Goal: Information Seeking & Learning: Learn about a topic

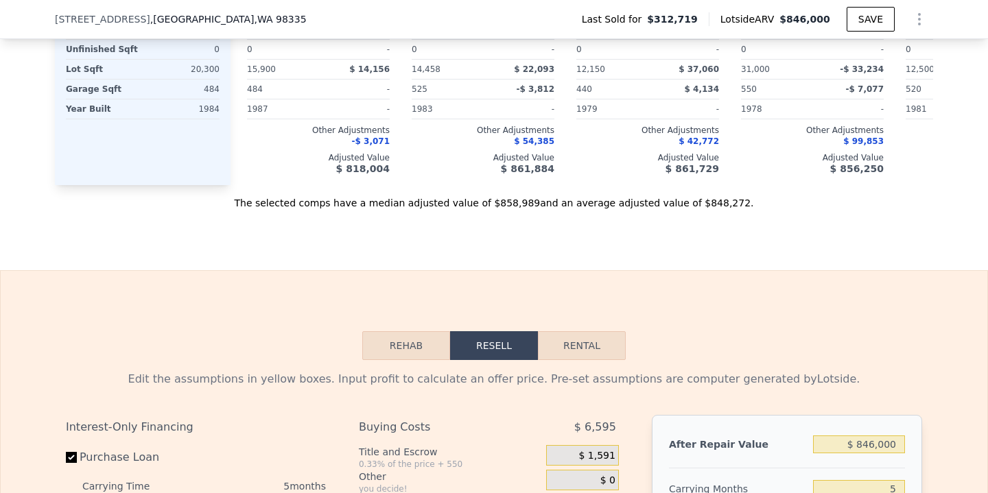
scroll to position [1558, 0]
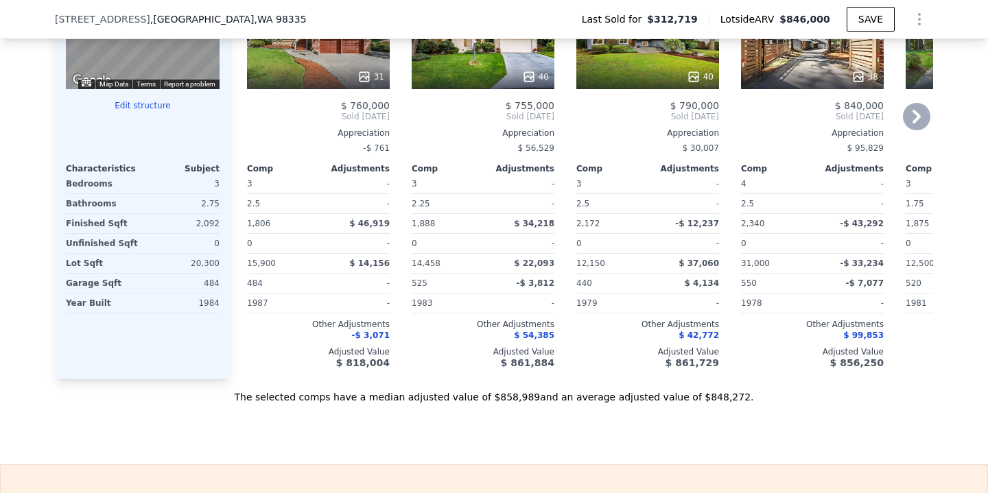
click at [909, 121] on icon at bounding box center [916, 116] width 27 height 27
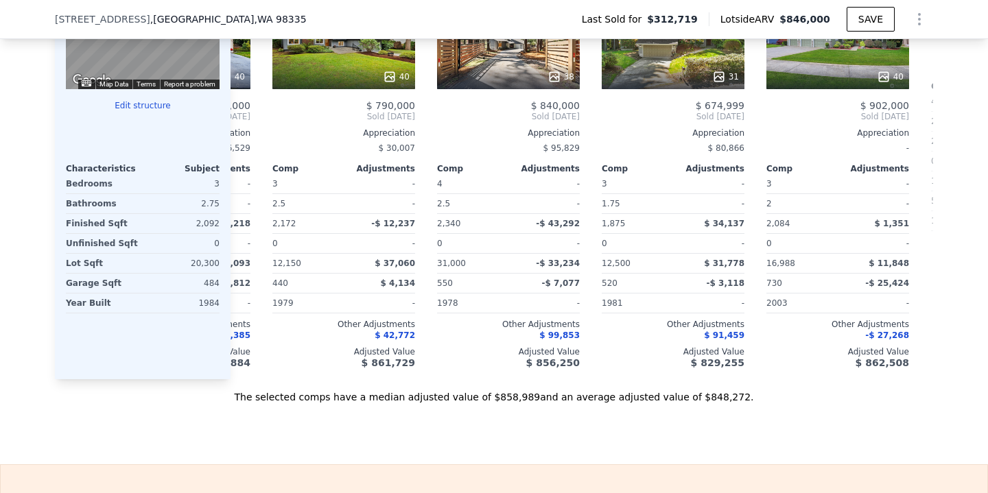
scroll to position [0, 329]
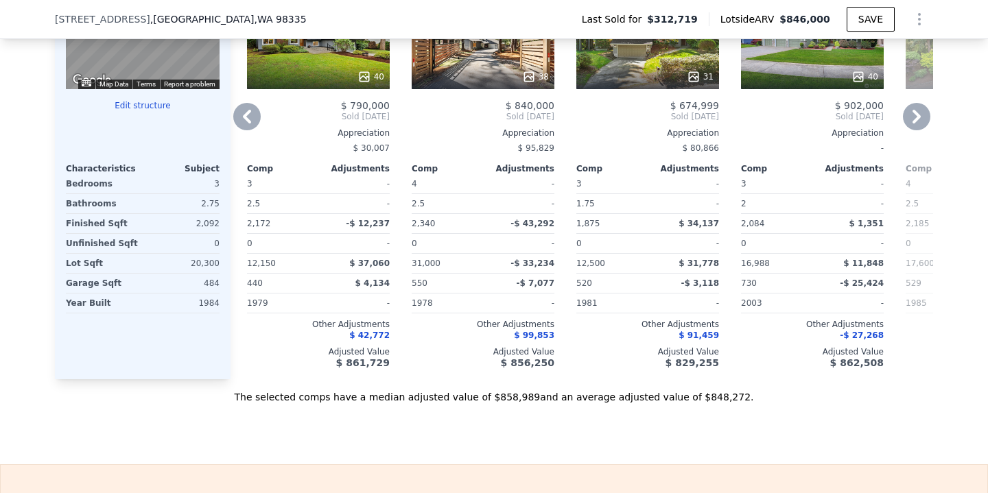
click at [909, 121] on icon at bounding box center [916, 116] width 27 height 27
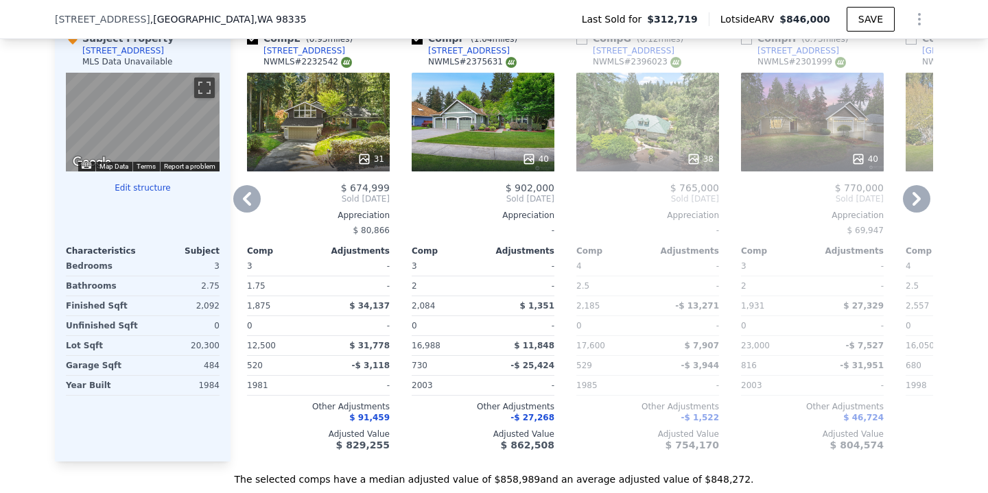
scroll to position [1454, 0]
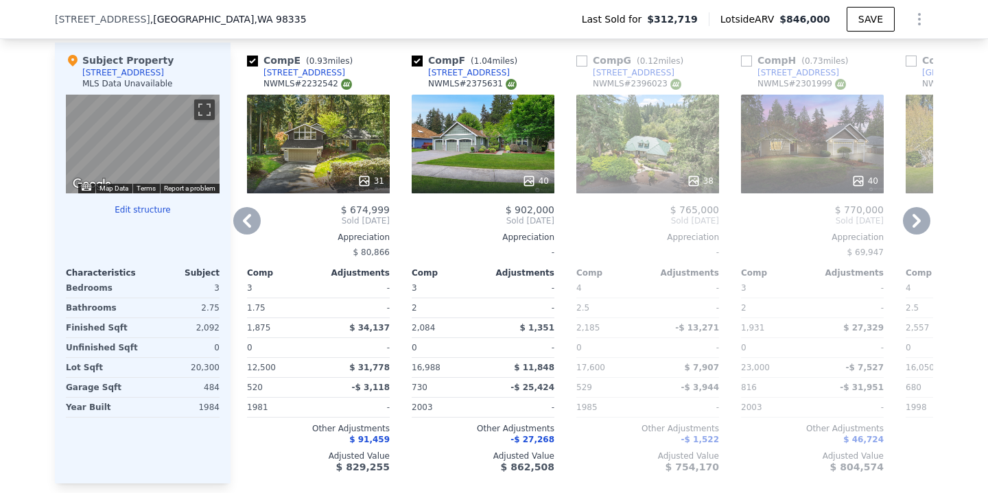
click at [246, 223] on icon at bounding box center [247, 221] width 8 height 14
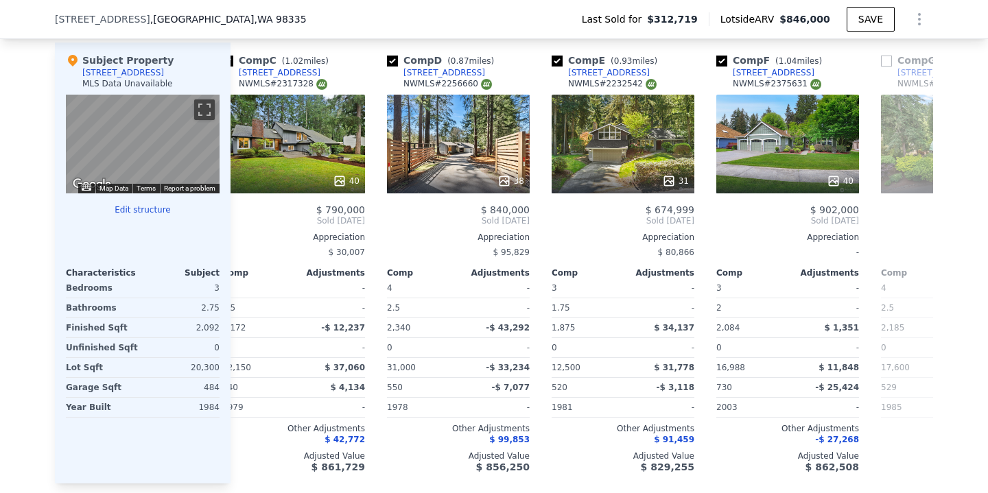
scroll to position [0, 329]
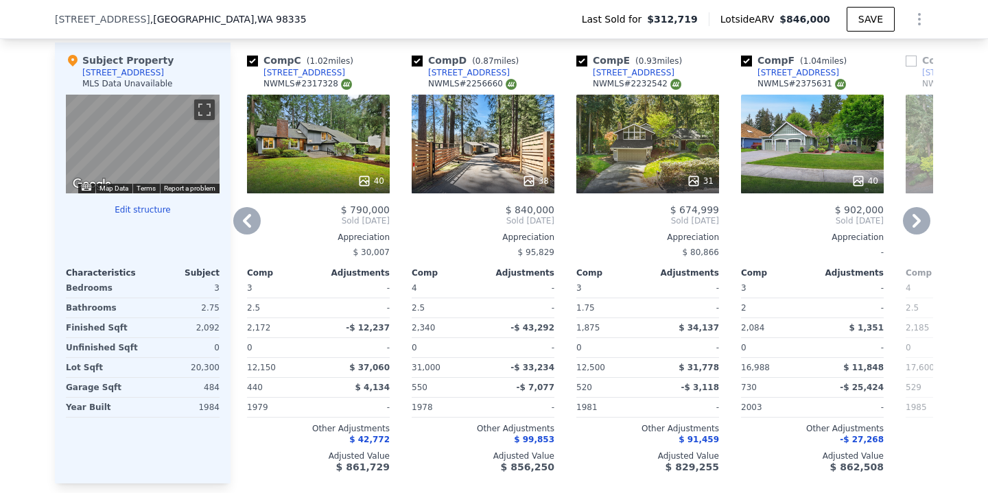
click at [921, 215] on icon at bounding box center [916, 220] width 27 height 27
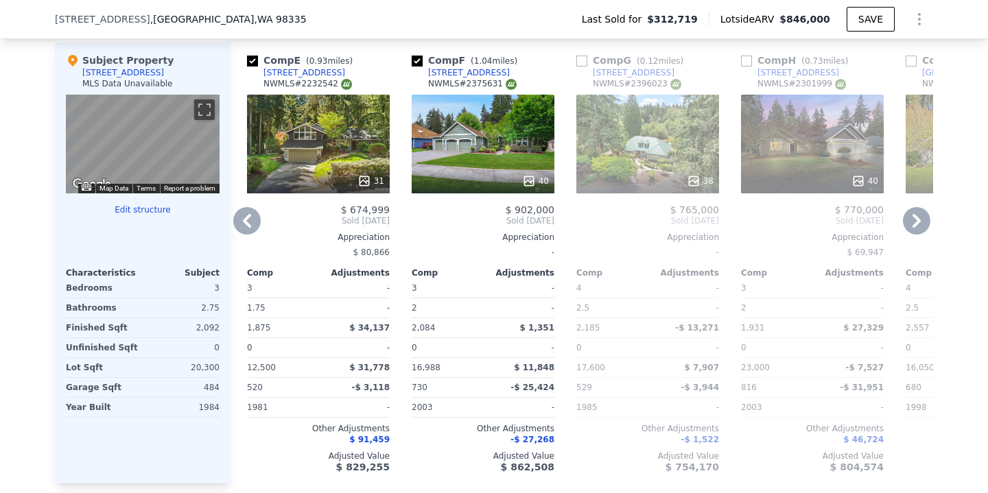
click at [921, 215] on icon at bounding box center [916, 220] width 27 height 27
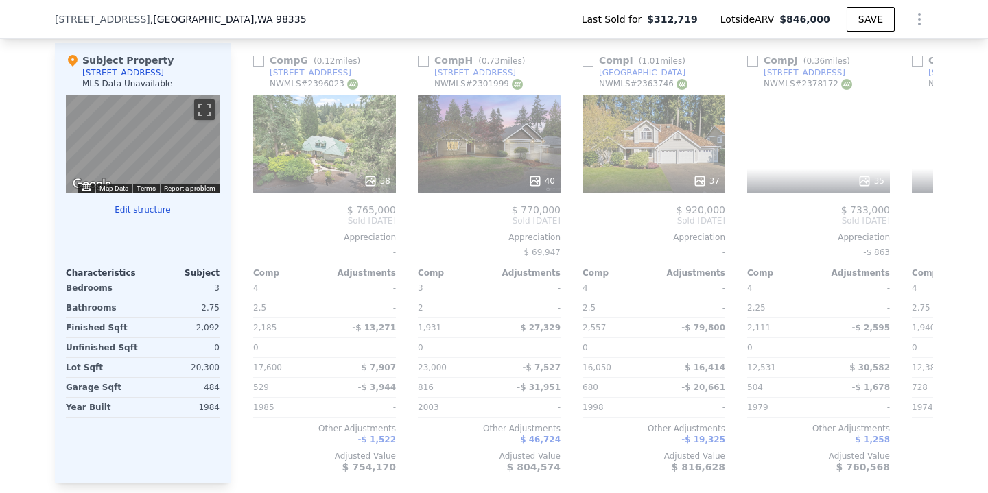
scroll to position [0, 988]
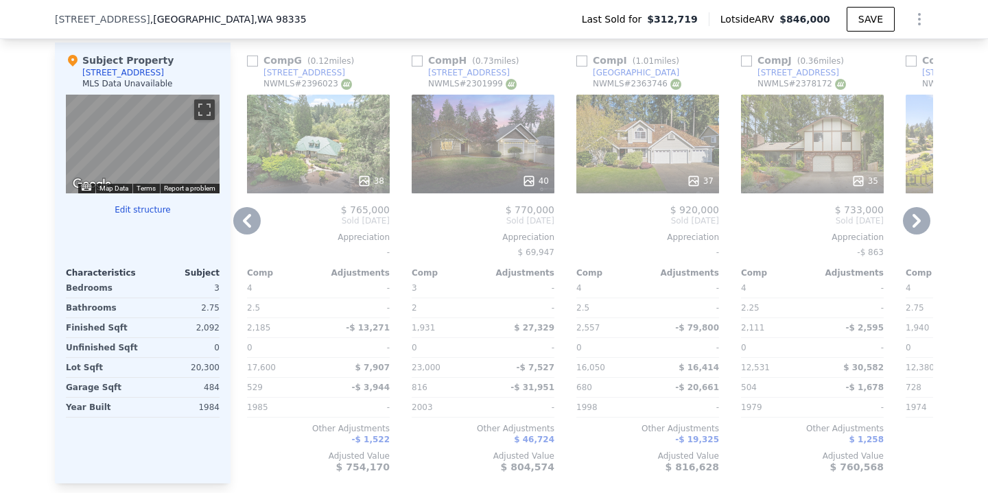
click at [918, 226] on icon at bounding box center [916, 220] width 27 height 27
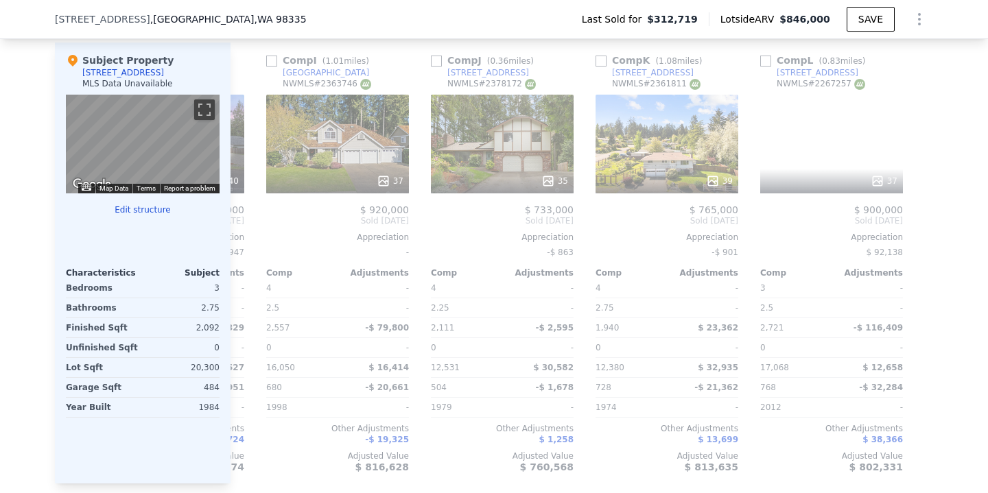
scroll to position [0, 1307]
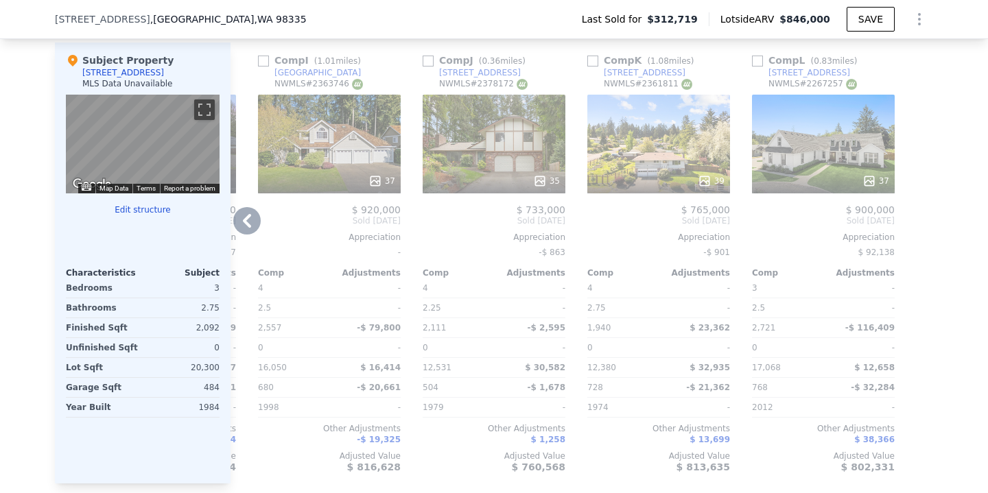
click at [243, 224] on icon at bounding box center [246, 220] width 27 height 27
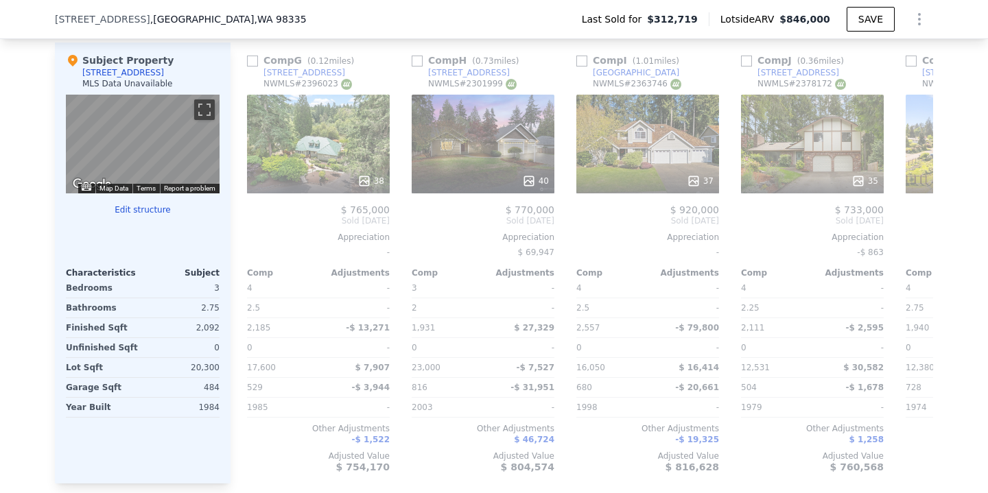
scroll to position [0, 977]
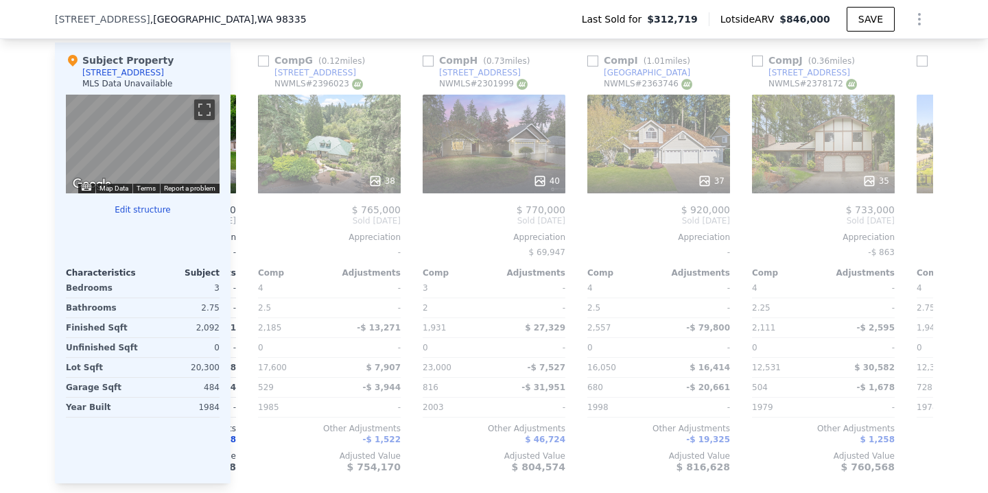
click at [498, 152] on div "40" at bounding box center [494, 144] width 143 height 99
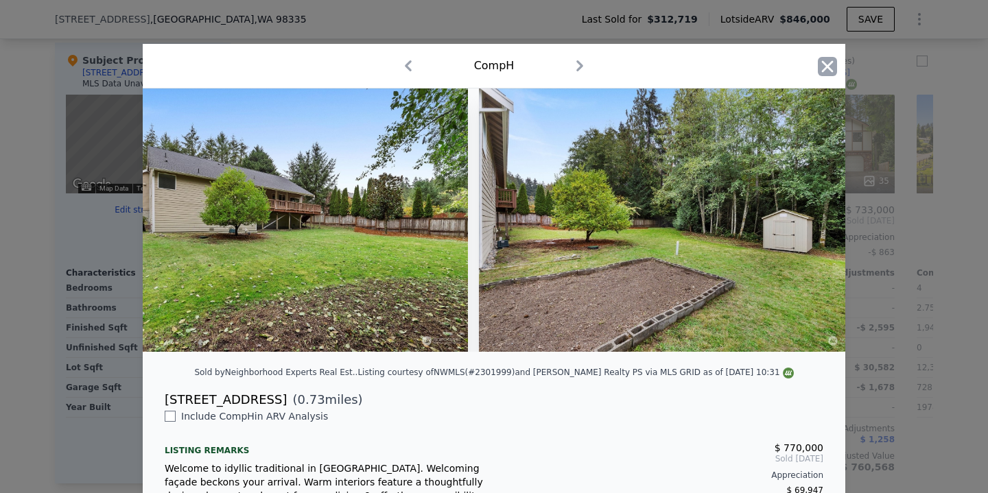
click at [827, 70] on icon "button" at bounding box center [827, 66] width 19 height 19
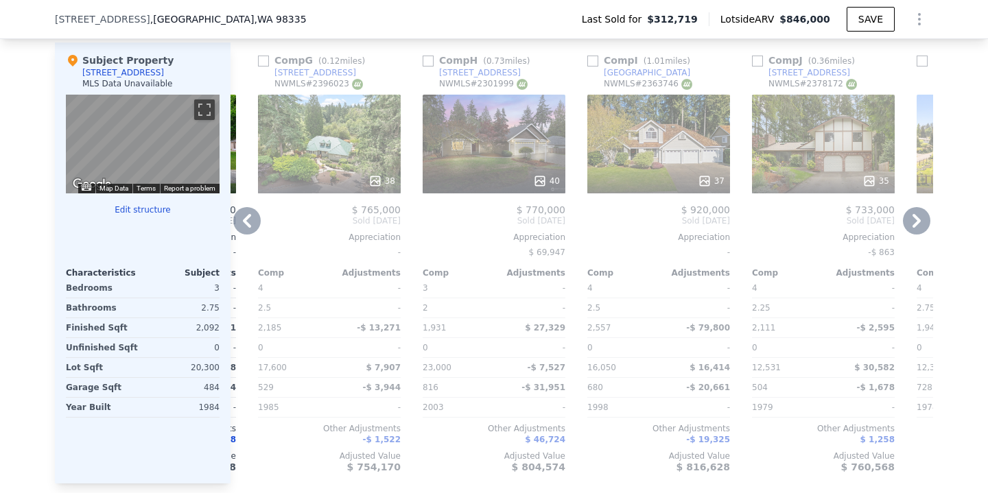
click at [247, 223] on icon at bounding box center [247, 221] width 8 height 14
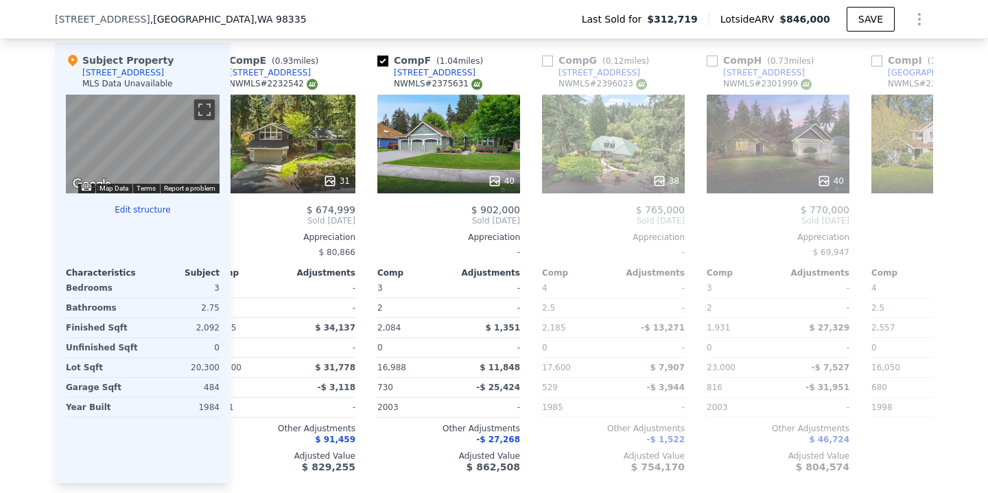
scroll to position [0, 648]
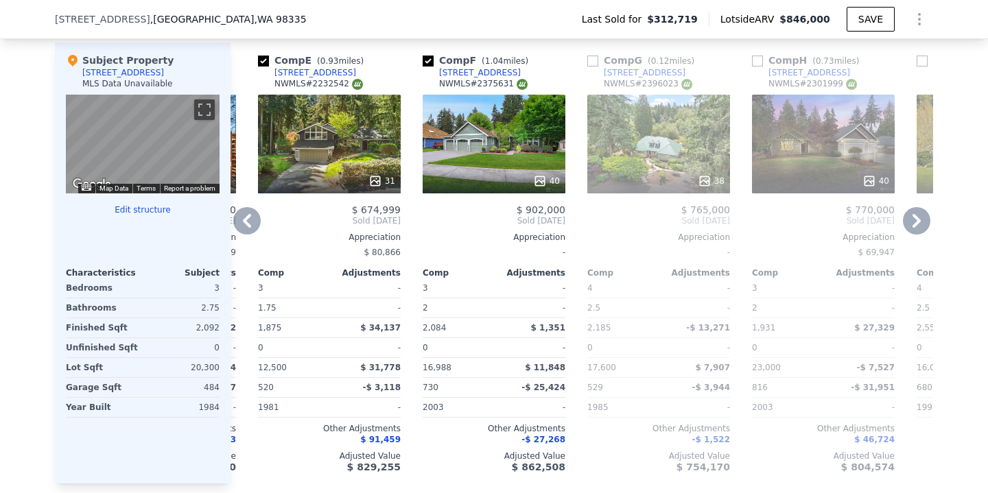
click at [251, 223] on icon at bounding box center [246, 220] width 27 height 27
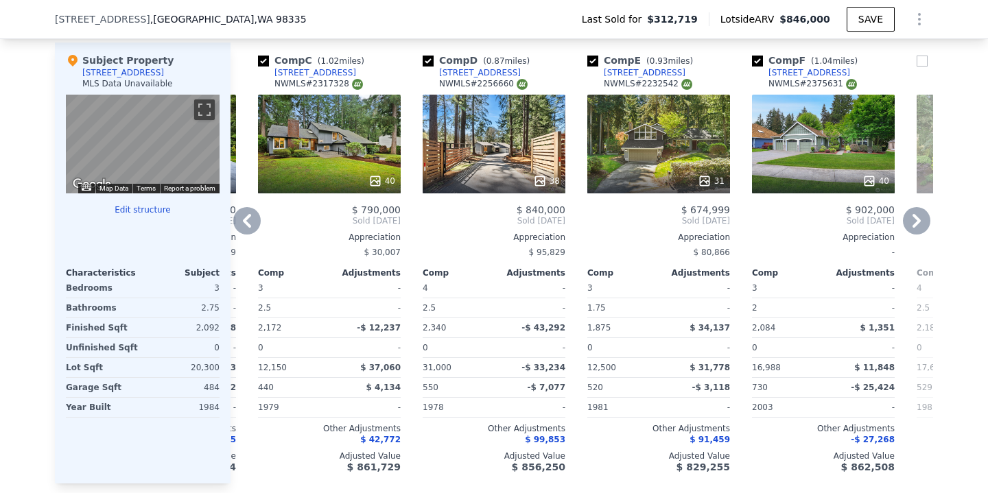
scroll to position [1456, 0]
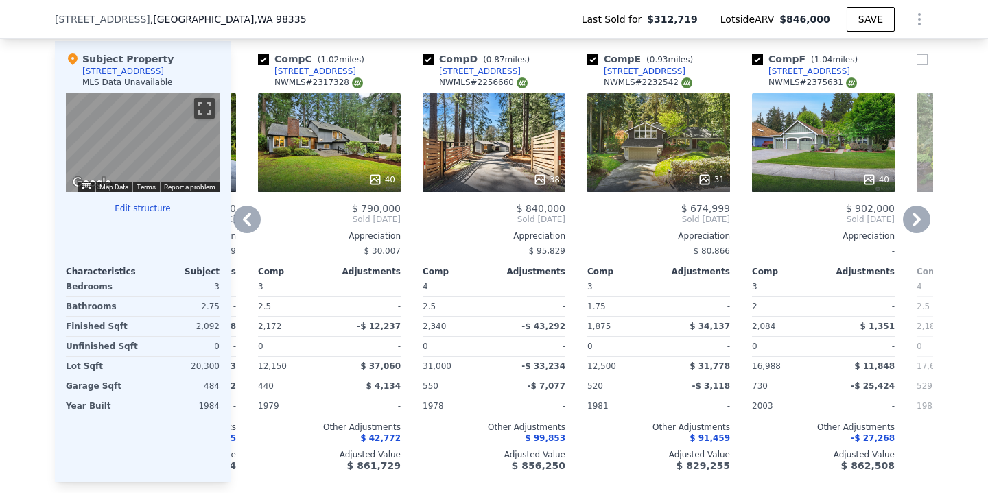
click at [920, 225] on icon at bounding box center [916, 219] width 27 height 27
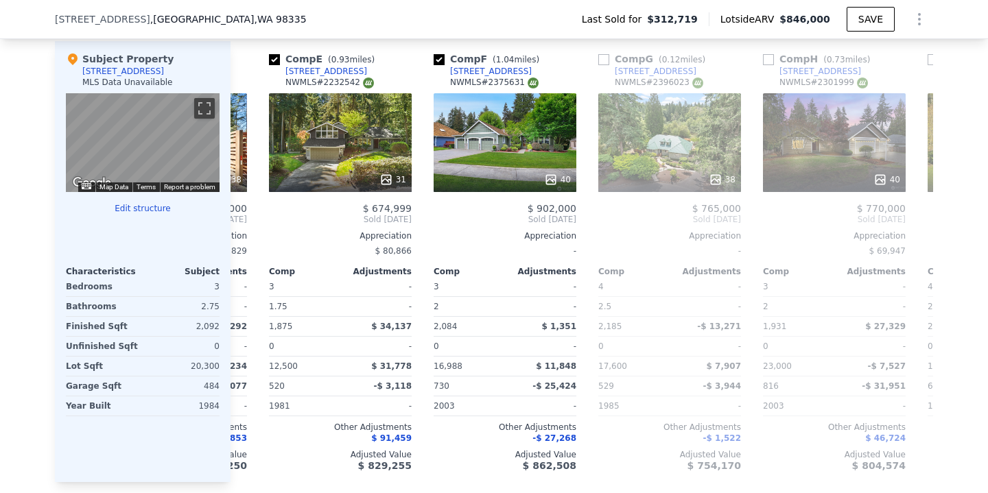
scroll to position [0, 648]
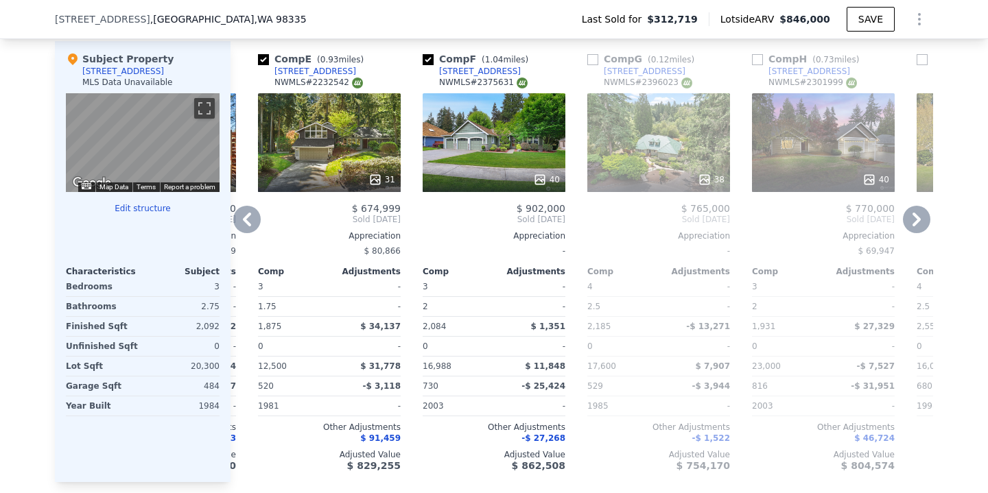
click at [922, 222] on icon at bounding box center [916, 219] width 27 height 27
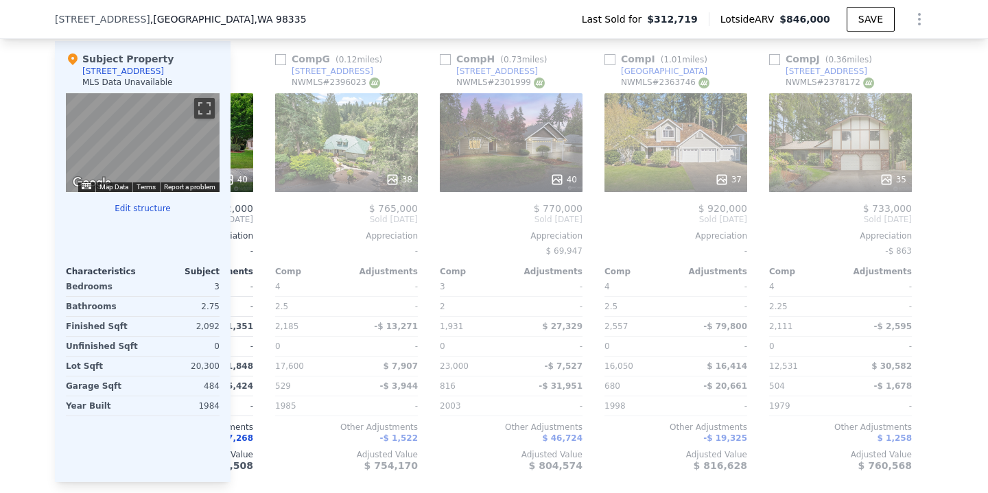
scroll to position [0, 977]
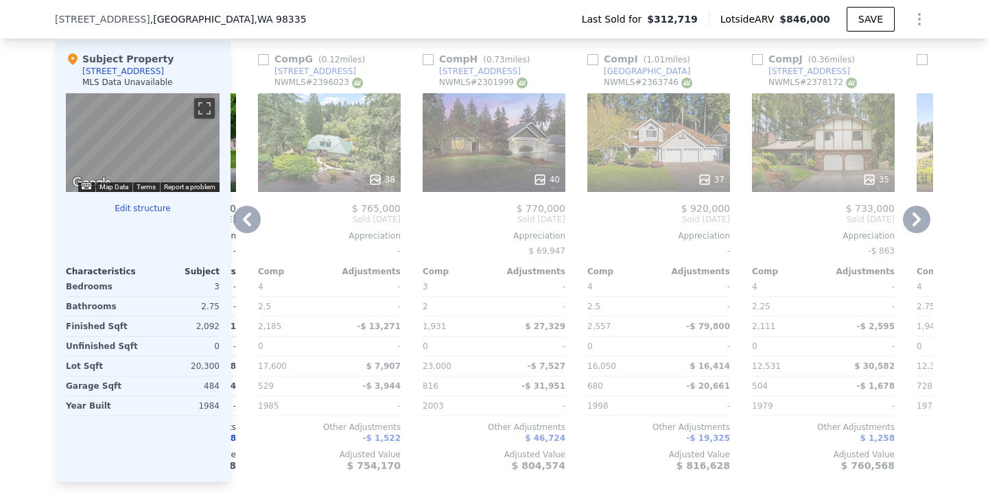
click at [922, 222] on icon at bounding box center [916, 219] width 27 height 27
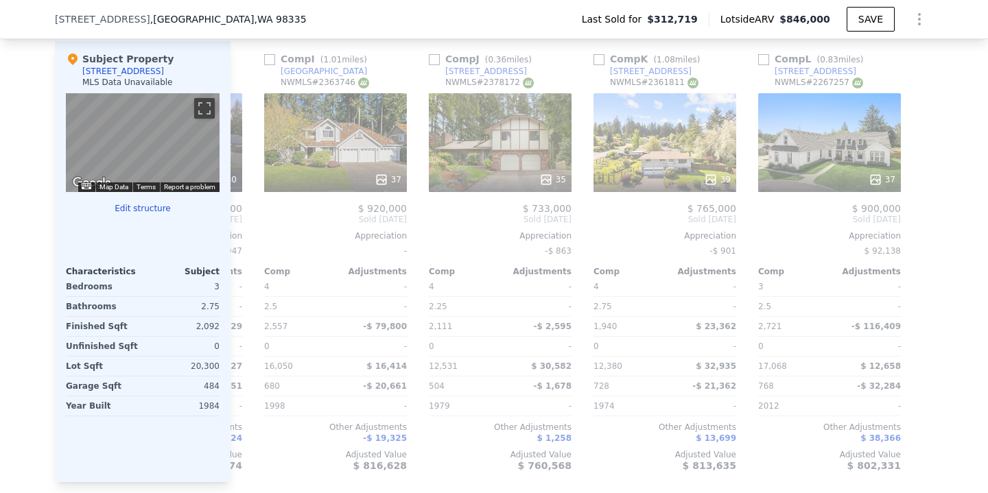
scroll to position [0, 1307]
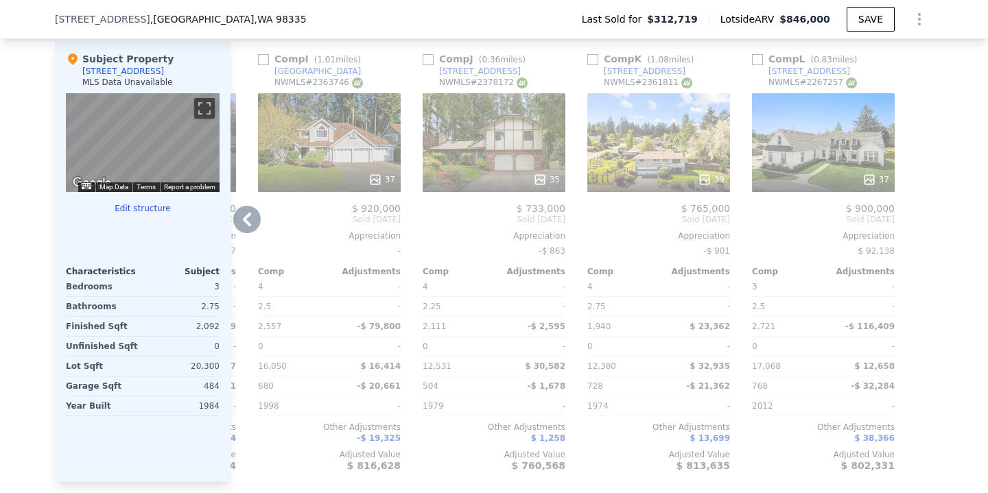
click at [253, 231] on icon at bounding box center [246, 219] width 27 height 27
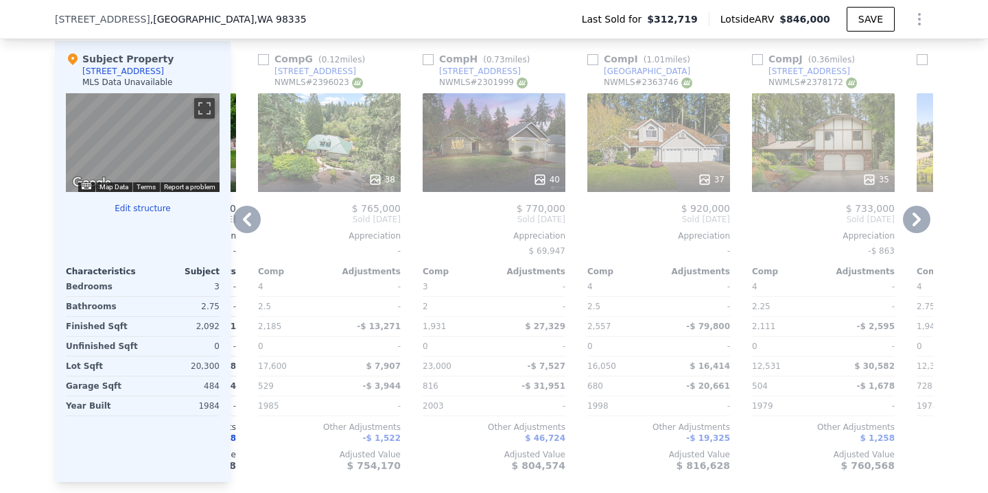
click at [255, 224] on icon at bounding box center [246, 219] width 27 height 27
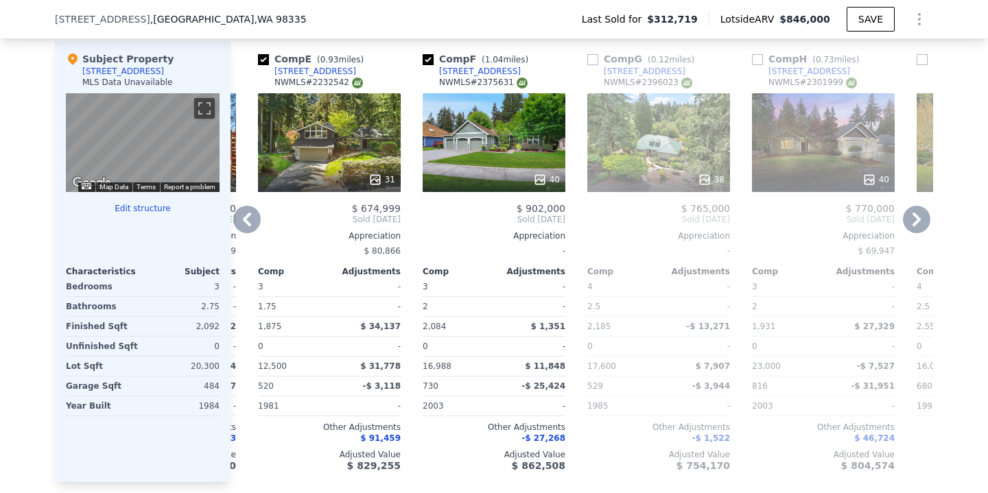
click at [255, 224] on icon at bounding box center [246, 219] width 27 height 27
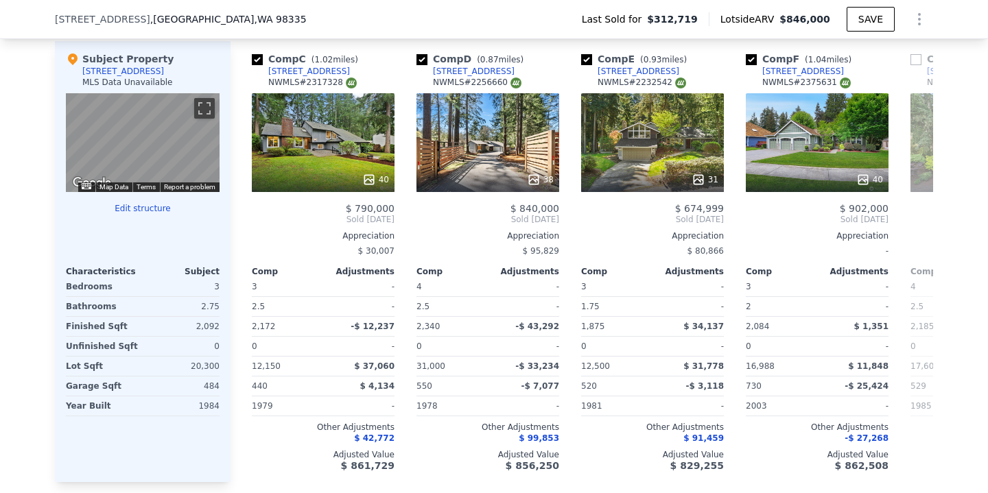
scroll to position [0, 318]
